Goal: Task Accomplishment & Management: Complete application form

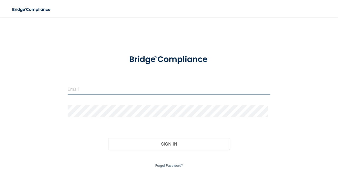
click at [106, 86] on input "email" at bounding box center [169, 89] width 203 height 12
type input "[PERSON_NAME][EMAIL_ADDRESS][DOMAIN_NAME]"
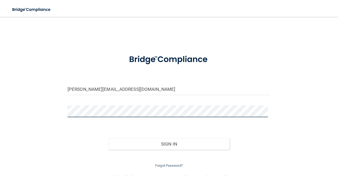
click at [108, 138] on button "Sign In" at bounding box center [169, 144] width 122 height 12
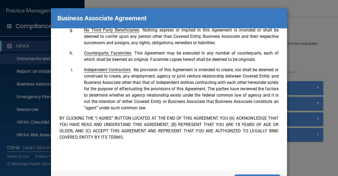
scroll to position [23, 0]
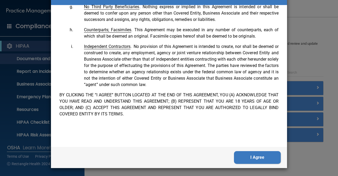
click at [252, 156] on button "I Agree" at bounding box center [257, 157] width 47 height 13
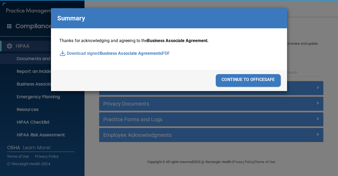
scroll to position [0, 0]
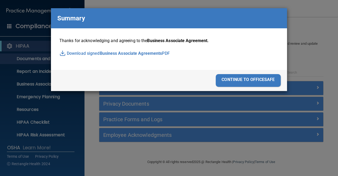
click at [251, 78] on div "continue to officesafe" at bounding box center [248, 80] width 65 height 13
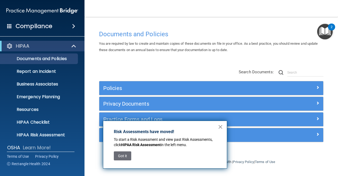
click at [219, 125] on button "×" at bounding box center [220, 126] width 5 height 8
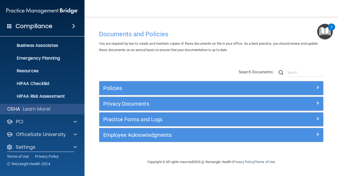
scroll to position [43, 0]
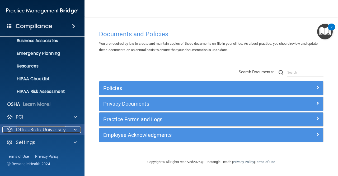
click at [40, 127] on p "OfficeSafe University" at bounding box center [41, 129] width 50 height 6
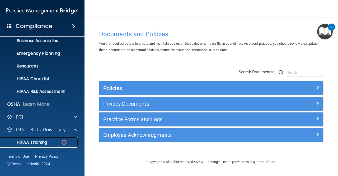
click at [35, 140] on p "HIPAA Training" at bounding box center [25, 141] width 44 height 5
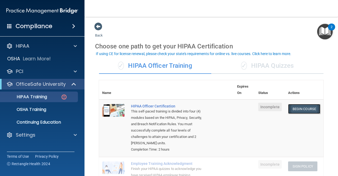
click at [301, 106] on link "Begin Course" at bounding box center [304, 109] width 32 height 10
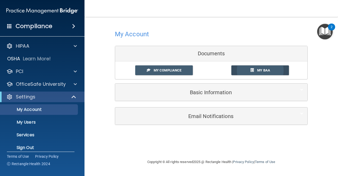
click at [251, 68] on span at bounding box center [251, 69] width 3 height 3
click at [175, 71] on span "My Compliance" at bounding box center [168, 70] width 28 height 4
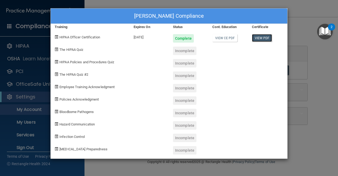
click at [261, 35] on link "View PDF" at bounding box center [262, 38] width 20 height 8
click at [225, 38] on link "View CE PDF" at bounding box center [224, 38] width 25 height 8
click at [226, 36] on link "View CE PDF" at bounding box center [224, 38] width 25 height 8
click at [263, 36] on link "View PDF" at bounding box center [262, 38] width 20 height 8
click at [181, 53] on div "Incomplete" at bounding box center [185, 50] width 24 height 8
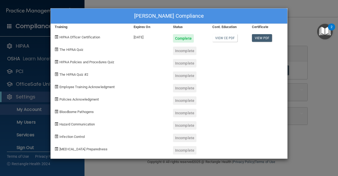
click at [67, 52] on div "The HIPAA Quiz" at bounding box center [90, 49] width 79 height 12
click at [291, 7] on div "Cindy Fernandez's Compliance Training Expires On Status Cont. Education Certifi…" at bounding box center [169, 88] width 338 height 176
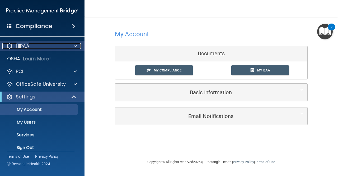
click at [61, 45] on div "HIPAA" at bounding box center [35, 46] width 66 height 6
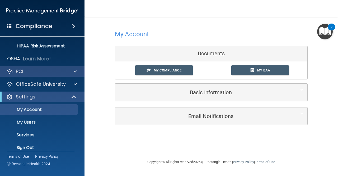
scroll to position [90, 0]
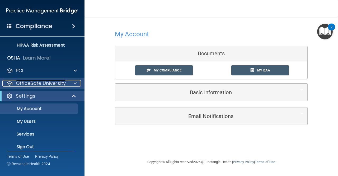
click at [74, 83] on span at bounding box center [75, 83] width 3 height 6
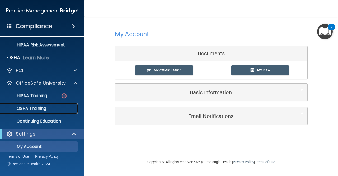
click at [41, 108] on p "OSHA Training" at bounding box center [24, 108] width 43 height 5
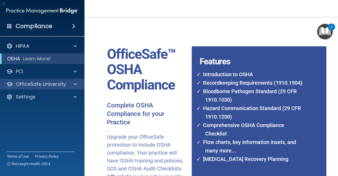
click at [41, 106] on div "HIPAA Documents and Policies Report an Incident Business Associates Emergency P…" at bounding box center [42, 73] width 85 height 68
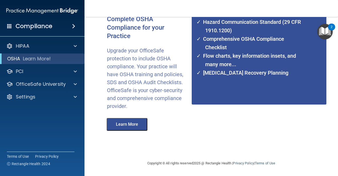
scroll to position [86, 0]
click at [126, 124] on button "Learn More" at bounding box center [127, 124] width 41 height 13
click at [54, 26] on div "Compliance" at bounding box center [42, 26] width 85 height 12
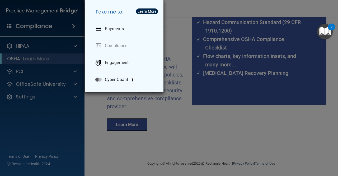
click at [40, 49] on div "Take me to: Payments Compliance Engagement Cyber Quant" at bounding box center [169, 88] width 338 height 176
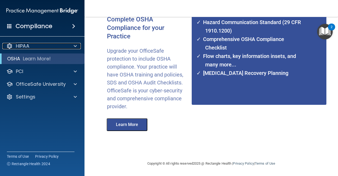
click at [40, 49] on div "HIPAA" at bounding box center [35, 46] width 66 height 6
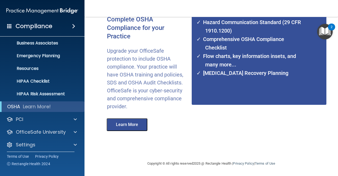
scroll to position [43, 0]
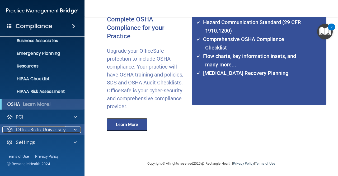
click at [46, 127] on p "OfficeSafe University" at bounding box center [41, 129] width 50 height 6
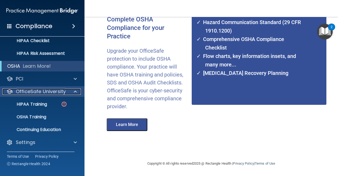
scroll to position [81, 0]
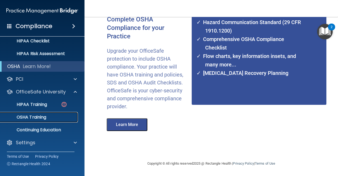
click at [36, 119] on p "OSHA Training" at bounding box center [24, 116] width 43 height 5
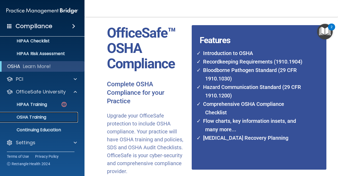
scroll to position [22, 0]
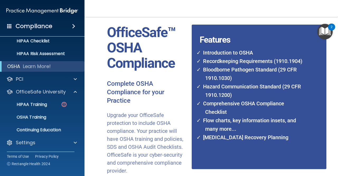
click at [223, 55] on li "Introduction to OSHA" at bounding box center [253, 52] width 106 height 8
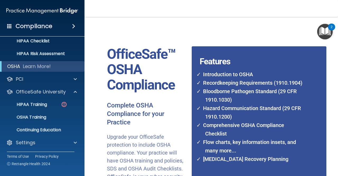
scroll to position [1, 0]
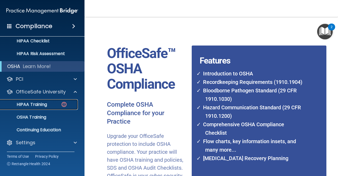
click at [40, 105] on p "HIPAA Training" at bounding box center [25, 104] width 44 height 5
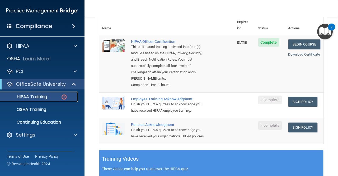
scroll to position [65, 0]
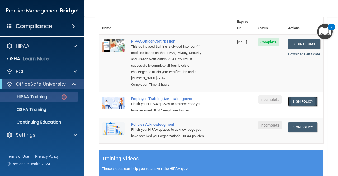
click at [301, 96] on link "Sign Policy" at bounding box center [302, 101] width 29 height 10
click at [293, 122] on link "Sign Policy" at bounding box center [302, 127] width 29 height 10
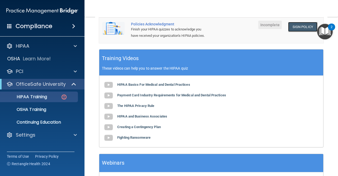
scroll to position [202, 0]
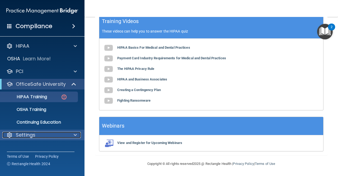
click at [73, 133] on div at bounding box center [74, 135] width 13 height 6
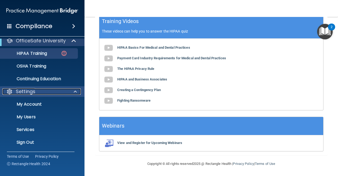
scroll to position [43, 0]
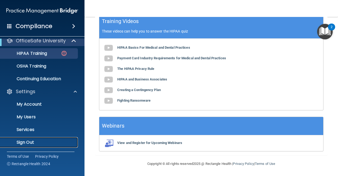
click at [30, 142] on p "Sign Out" at bounding box center [39, 141] width 72 height 5
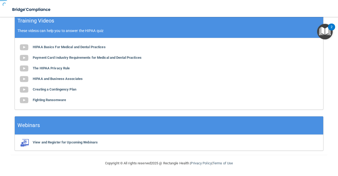
scroll to position [13, 0]
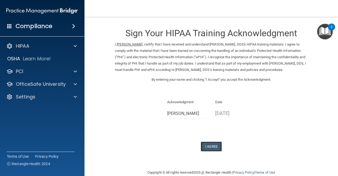
click at [209, 143] on button "I Agree" at bounding box center [211, 146] width 21 height 10
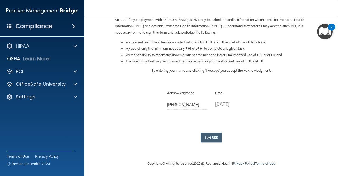
scroll to position [66, 0]
click at [211, 136] on button "I Agree" at bounding box center [211, 137] width 21 height 10
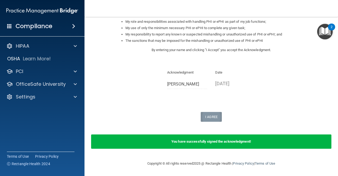
scroll to position [0, 0]
